Goal: Navigation & Orientation: Find specific page/section

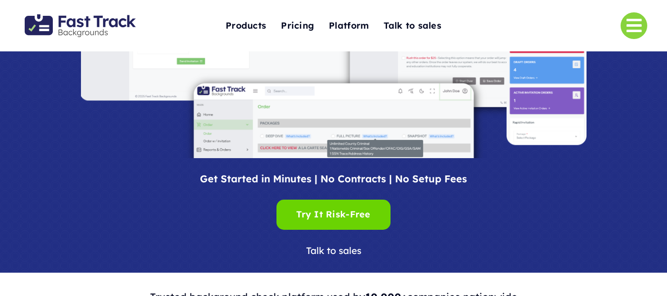
scroll to position [129, 0]
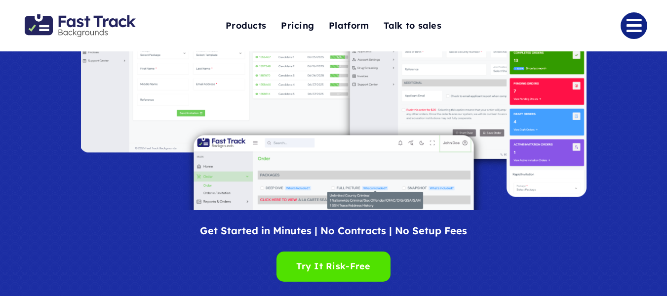
click at [639, 31] on link "Link to #" at bounding box center [633, 25] width 27 height 27
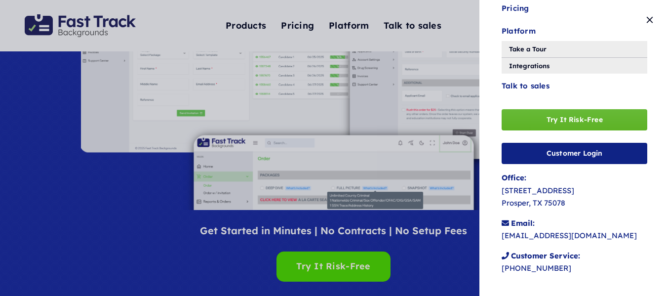
scroll to position [210, 0]
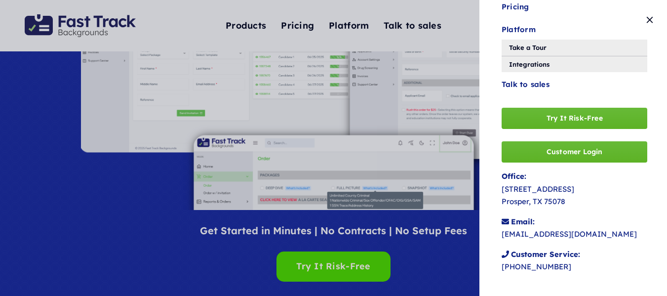
click at [589, 149] on span "Customer Login" at bounding box center [574, 152] width 56 height 8
